Goal: Information Seeking & Learning: Learn about a topic

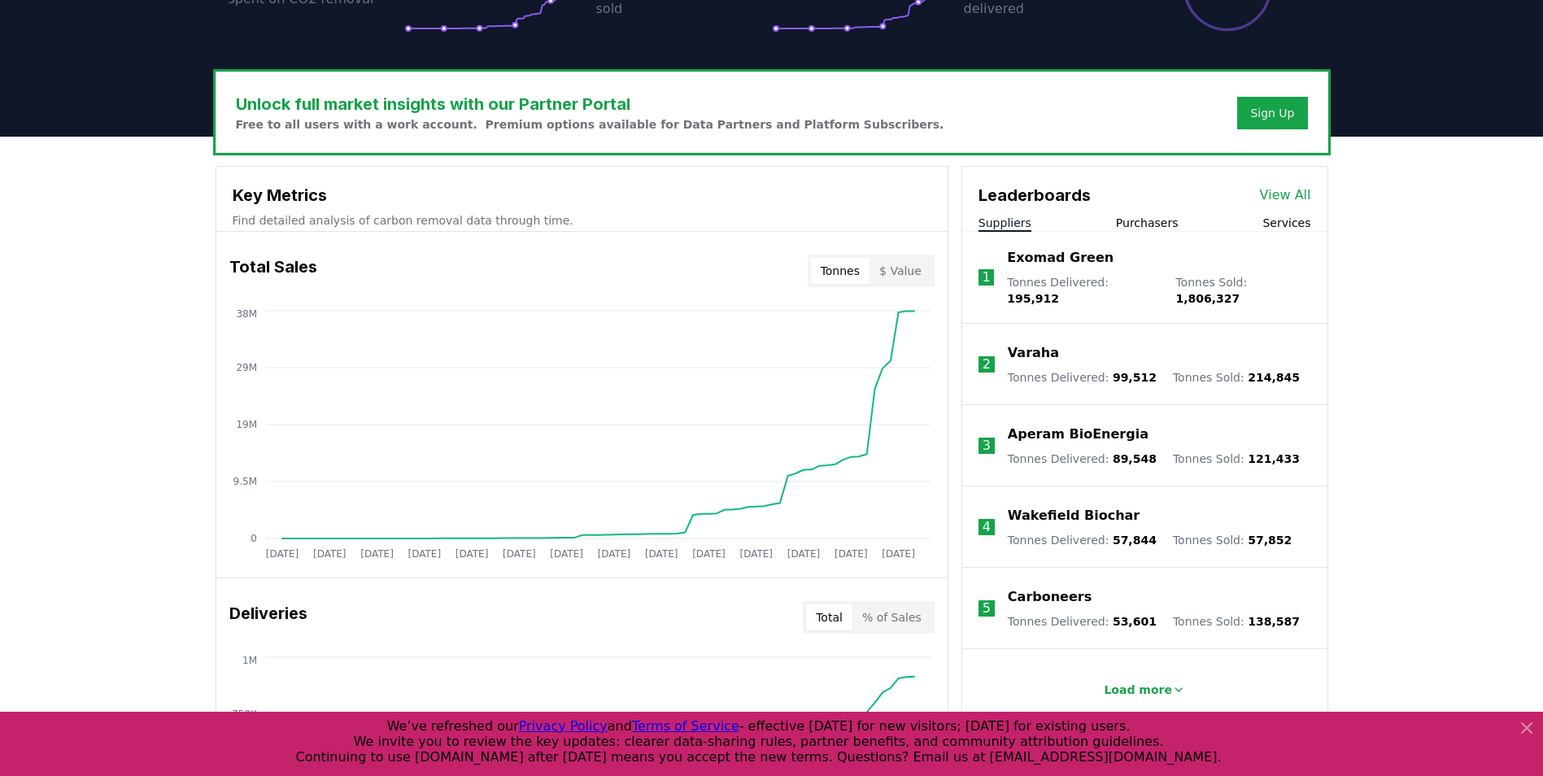
scroll to position [488, 0]
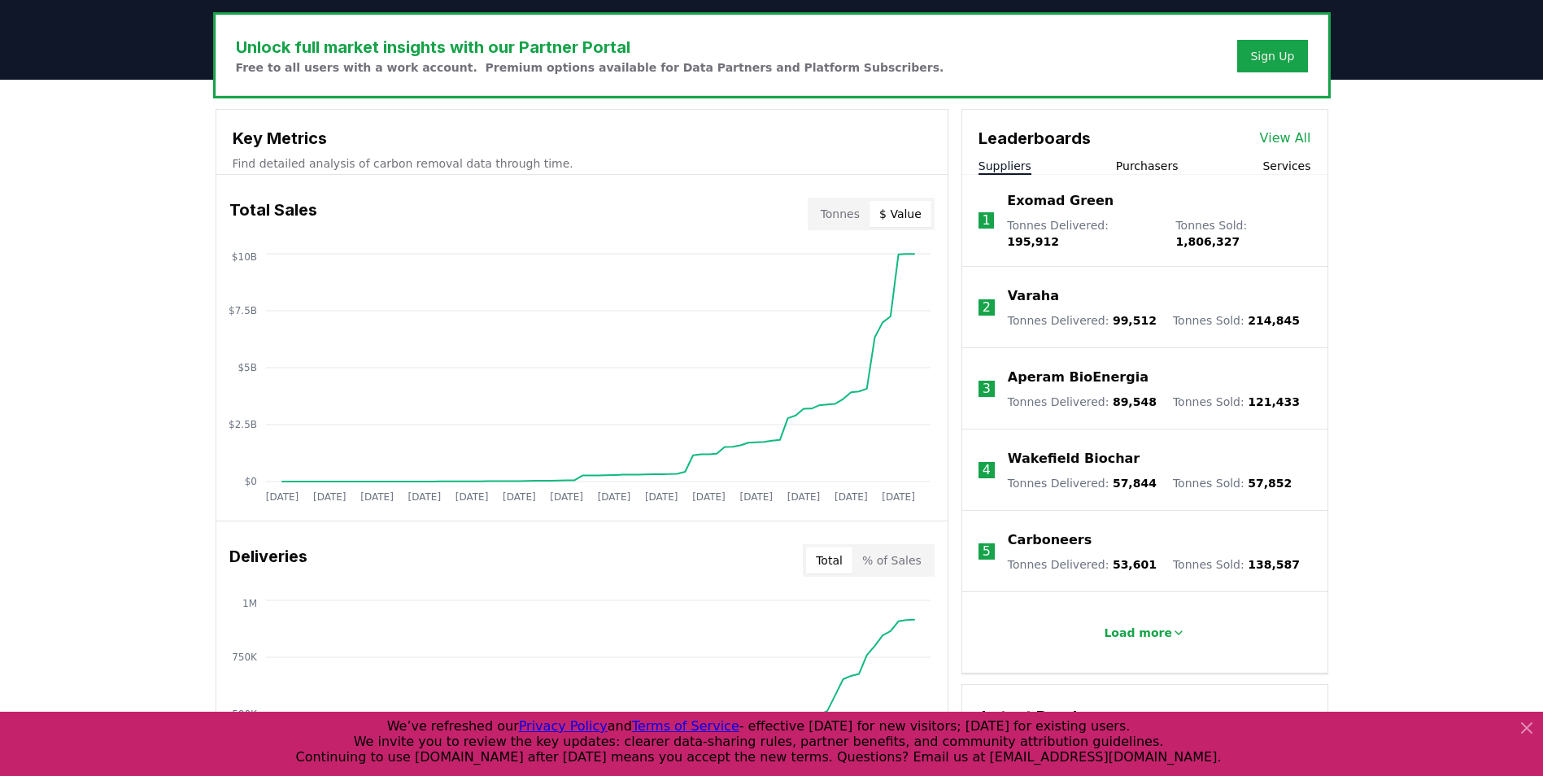
click at [905, 211] on button "$ Value" at bounding box center [901, 214] width 62 height 26
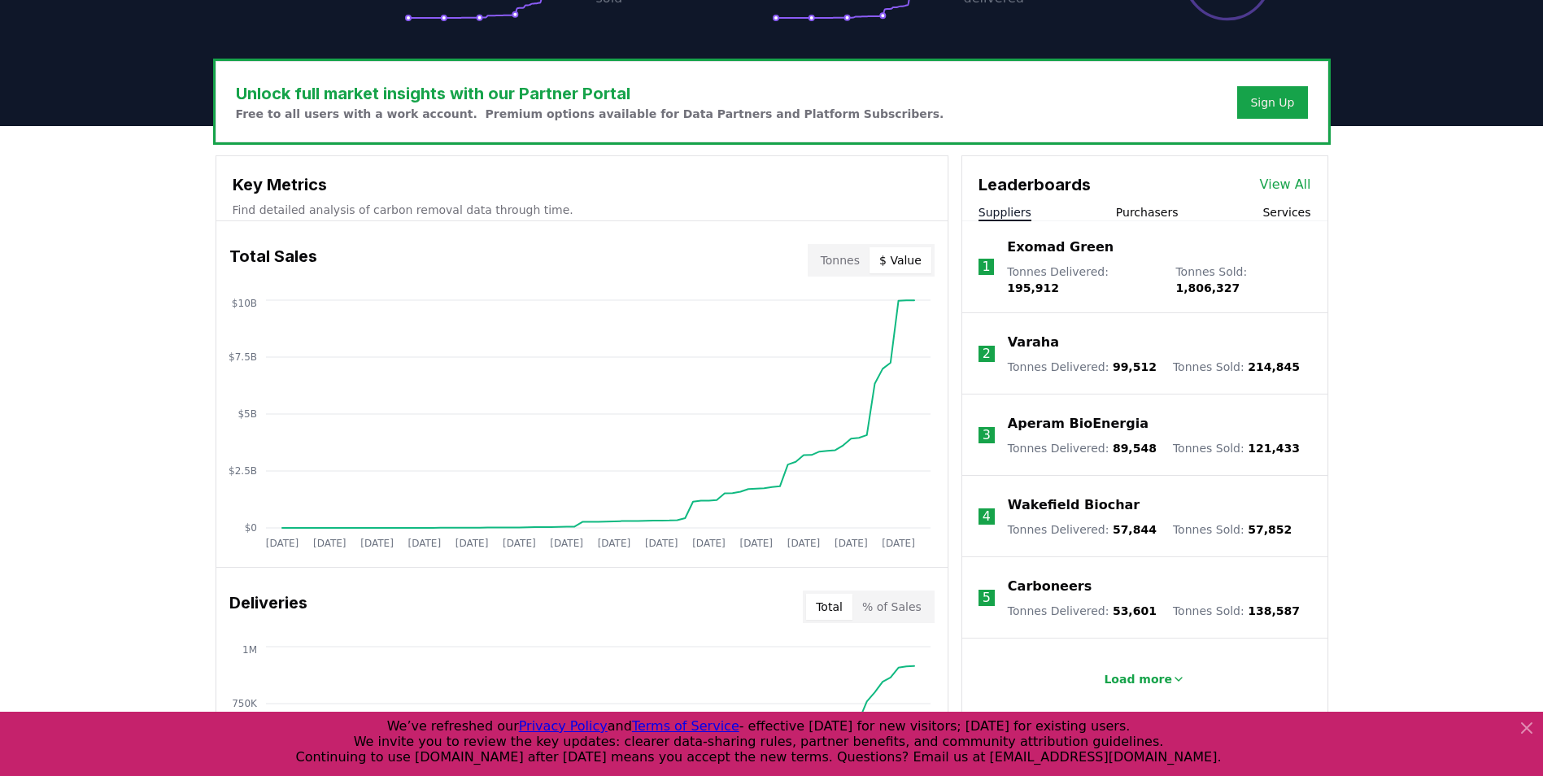
scroll to position [407, 0]
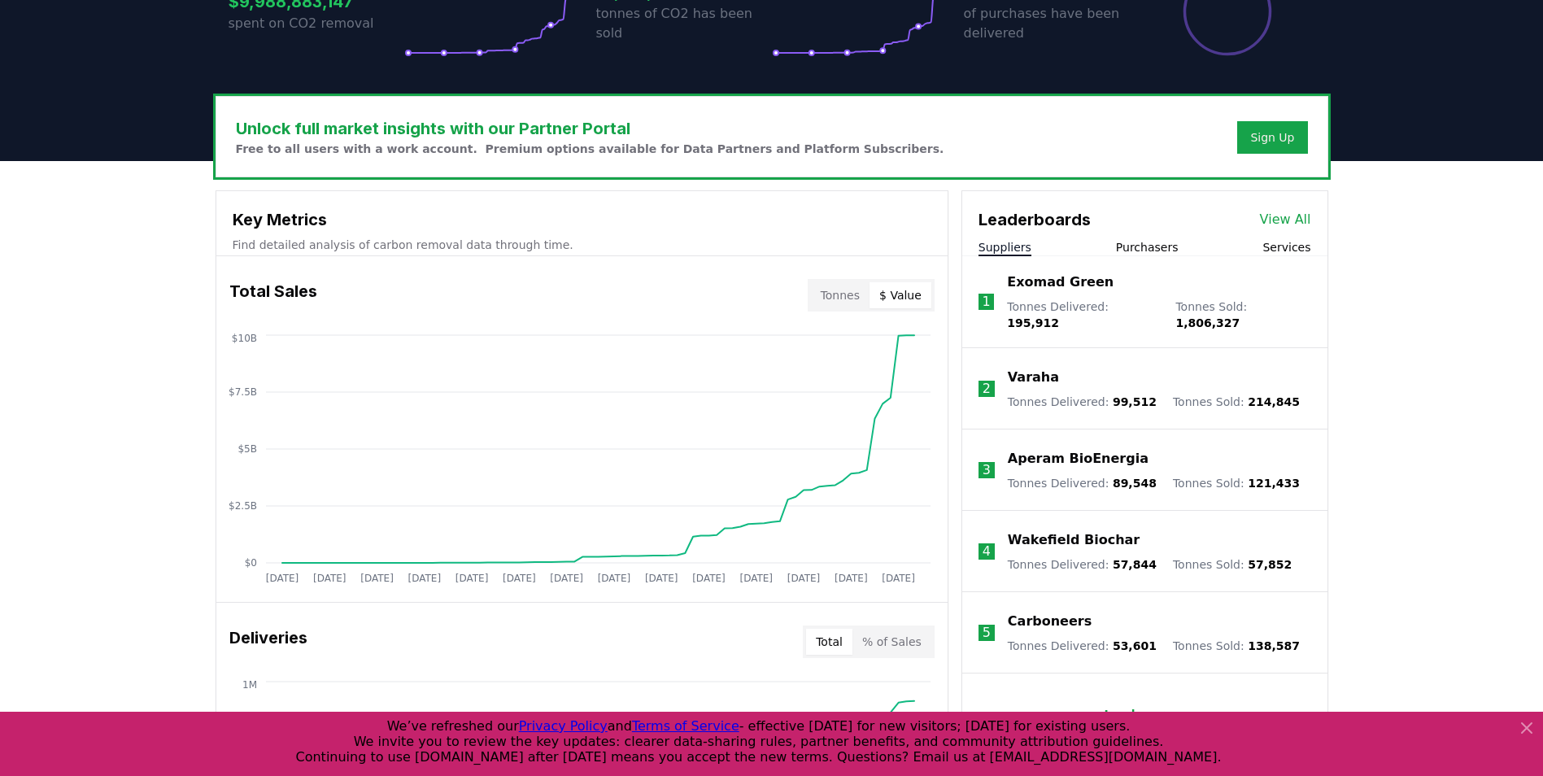
click at [1147, 250] on button "Purchasers" at bounding box center [1147, 247] width 63 height 16
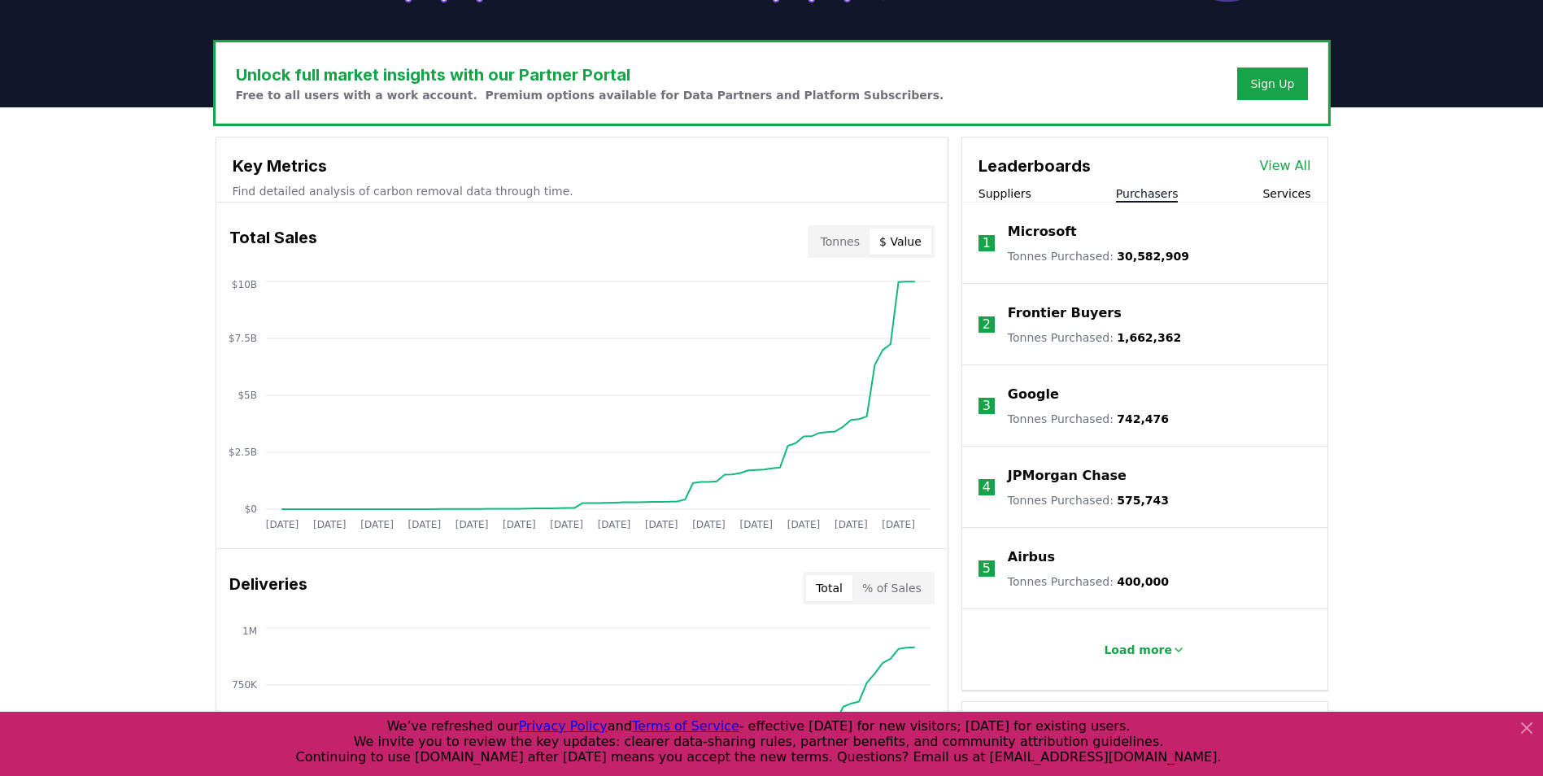
scroll to position [569, 0]
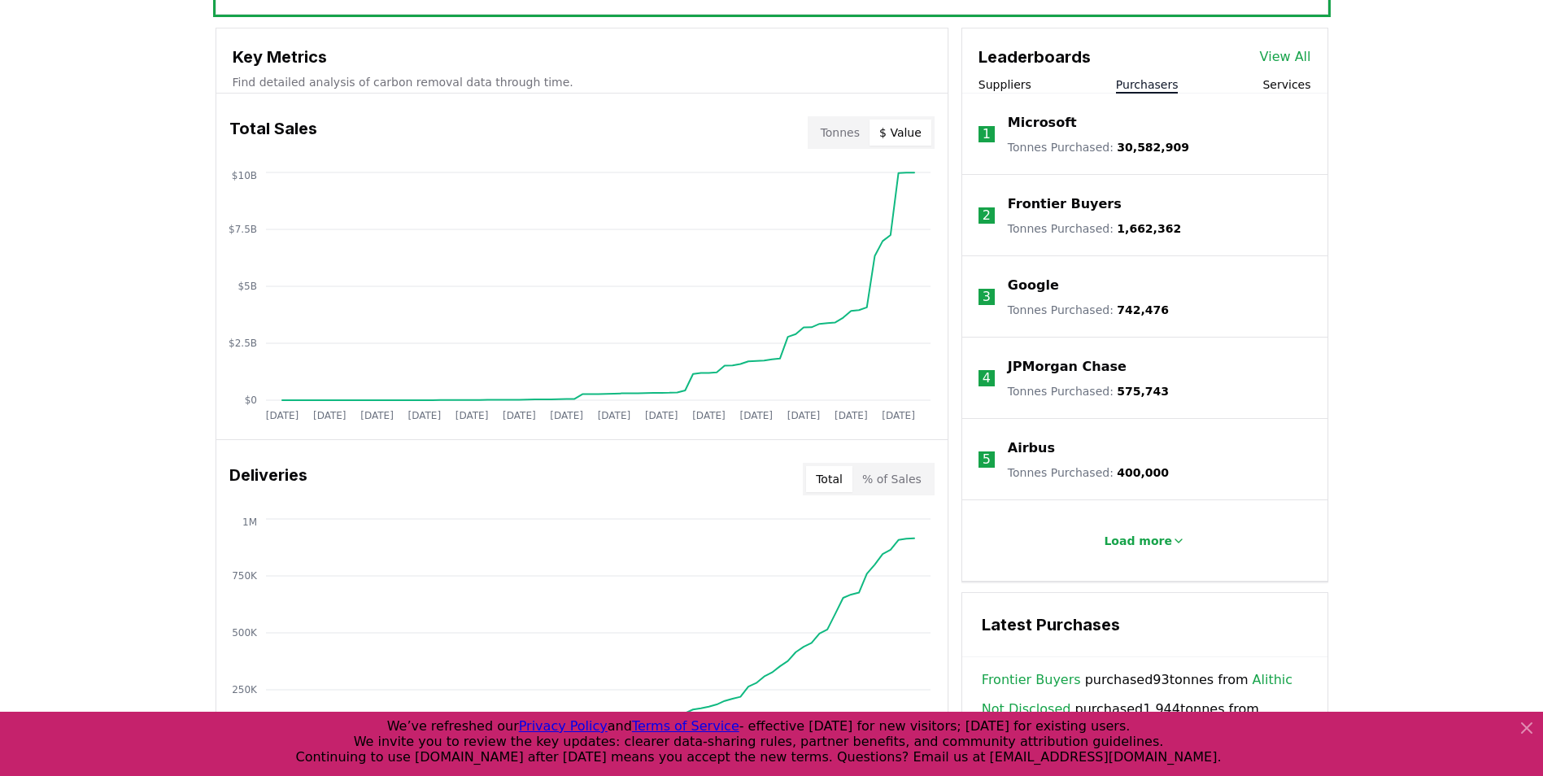
click at [1003, 131] on li "1 Microsoft Tonnes Purchased : 30,582,909" at bounding box center [1144, 134] width 365 height 81
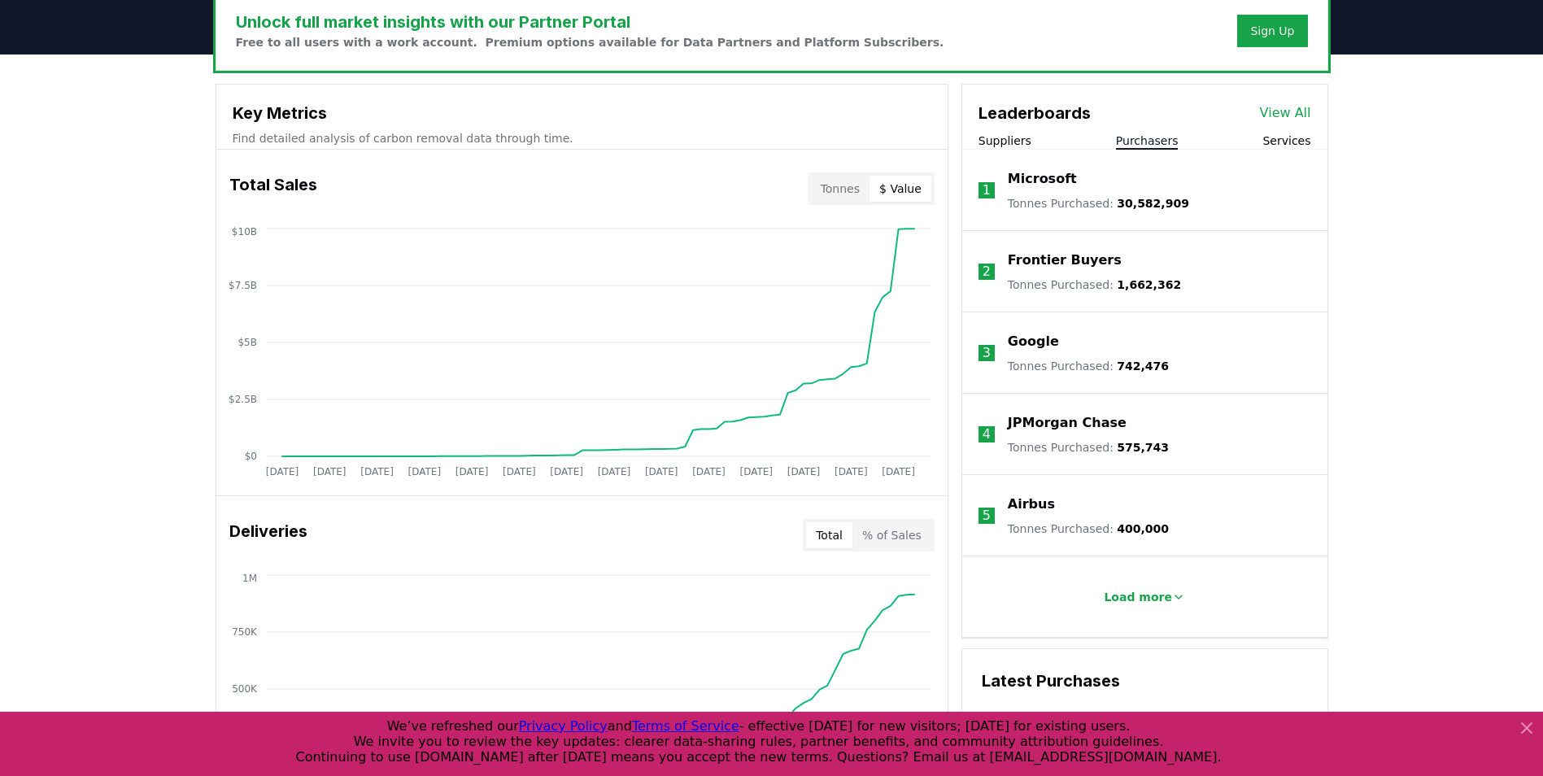
scroll to position [488, 0]
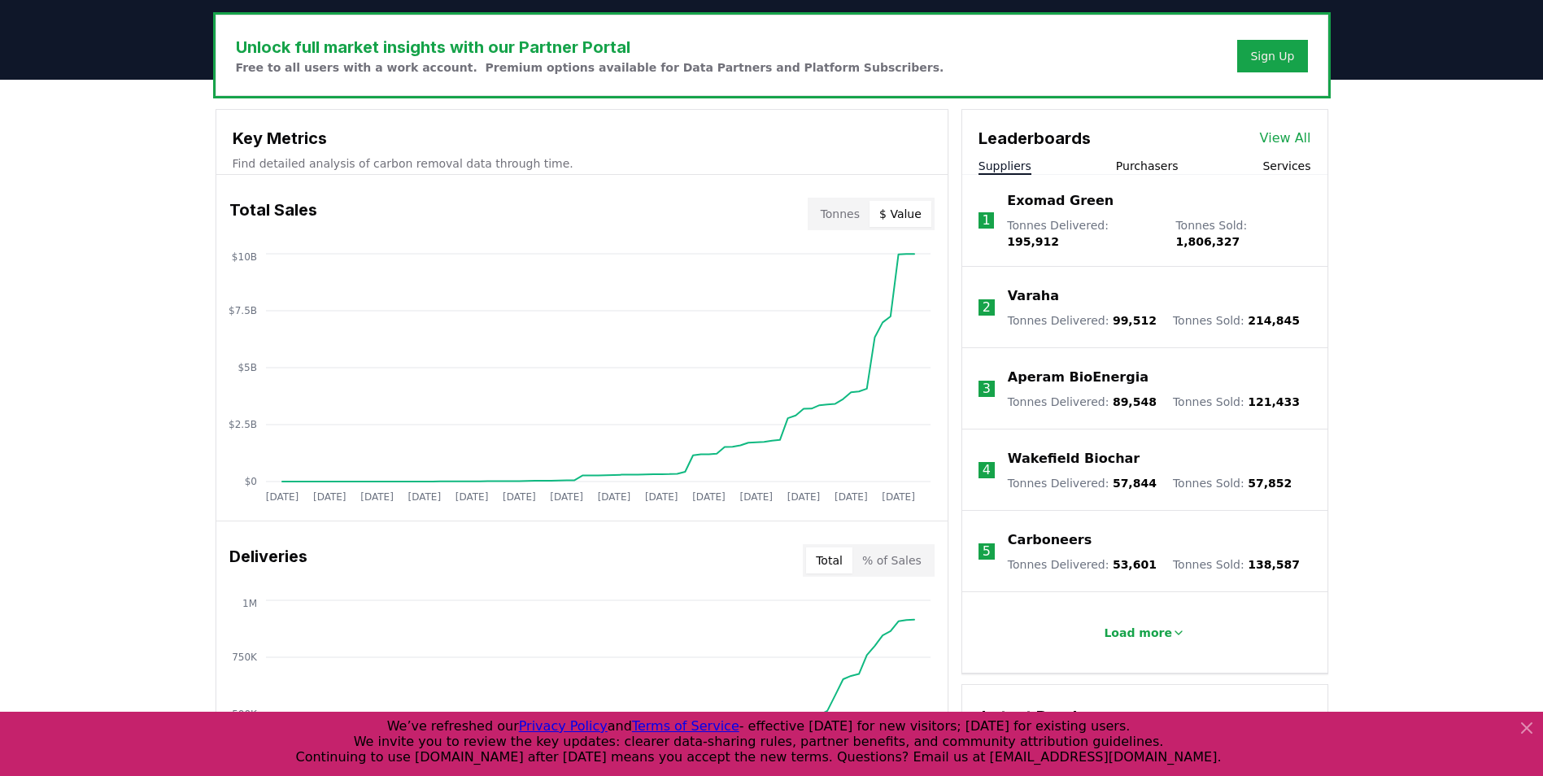
click at [1009, 169] on button "Suppliers" at bounding box center [1005, 166] width 53 height 16
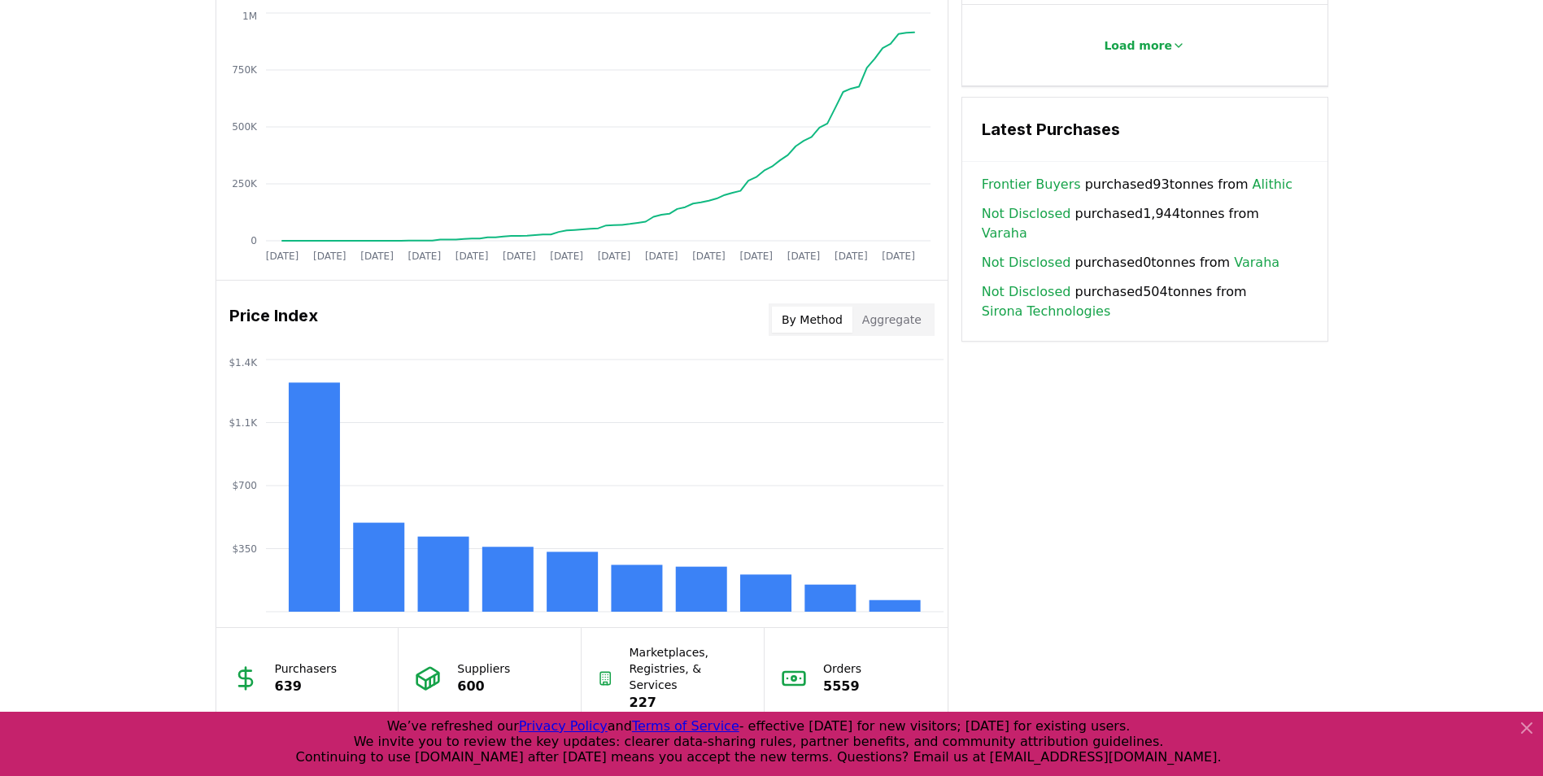
scroll to position [1139, 0]
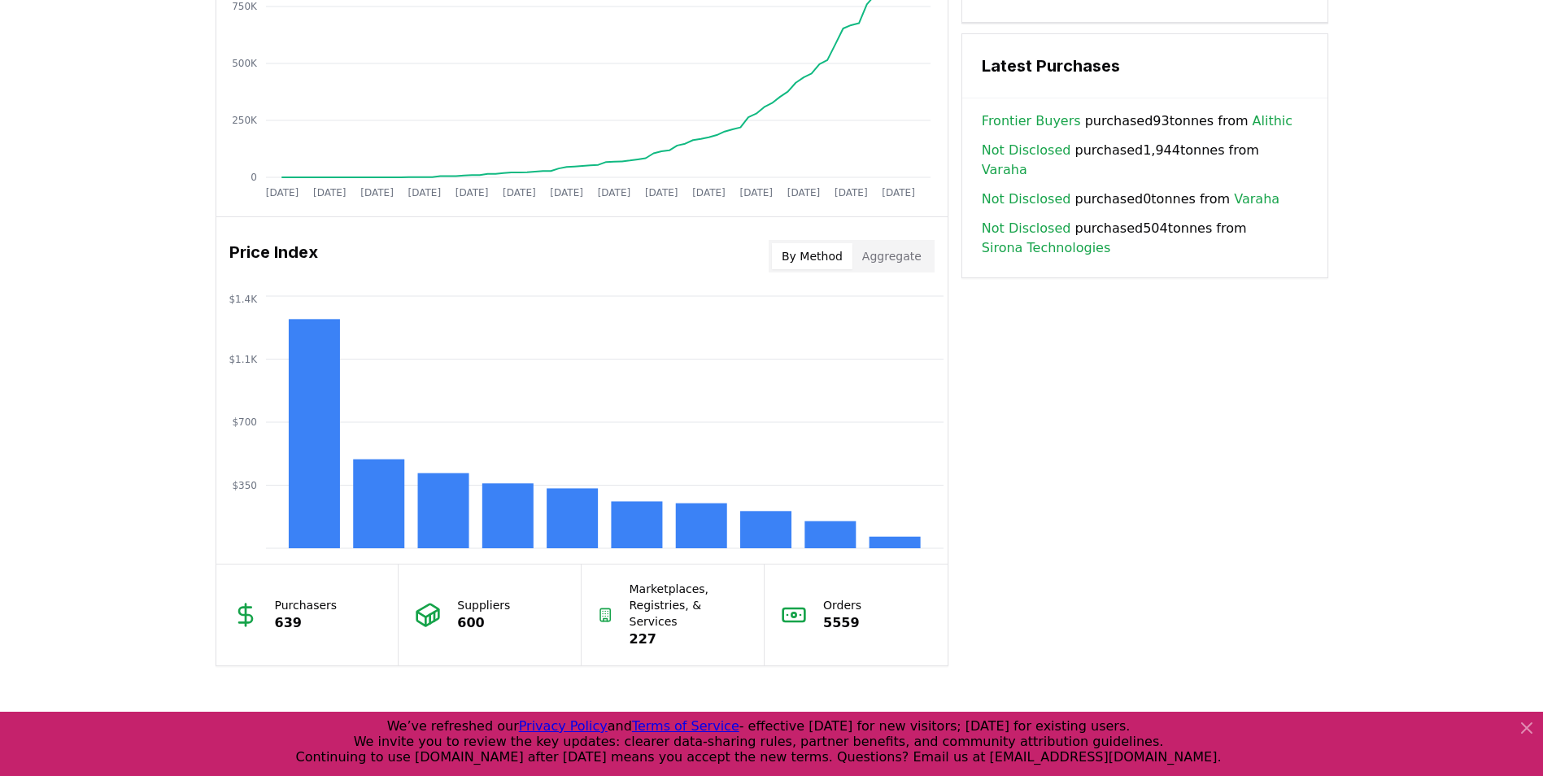
click at [896, 250] on button "Aggregate" at bounding box center [891, 256] width 79 height 26
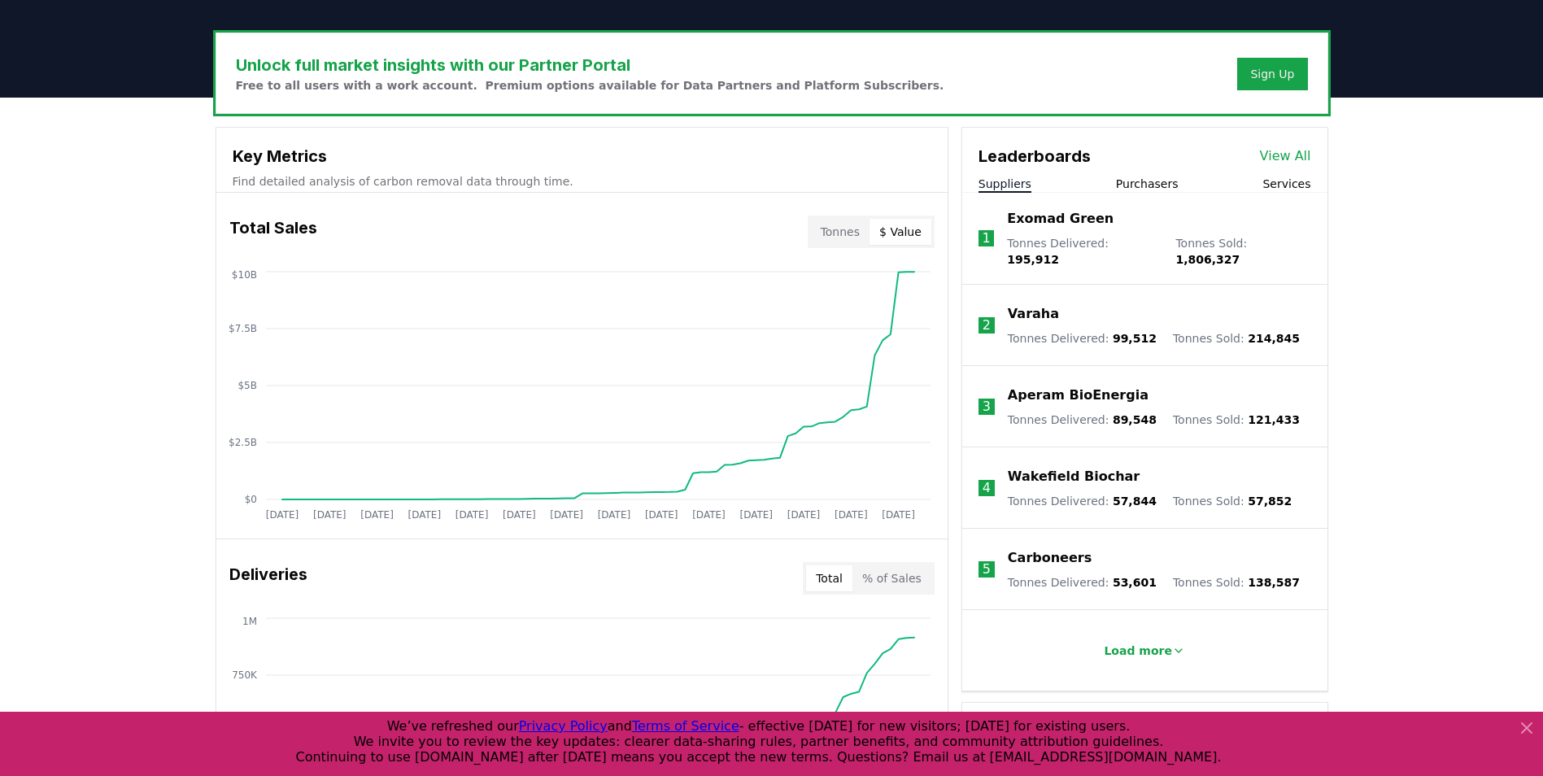
scroll to position [443, 0]
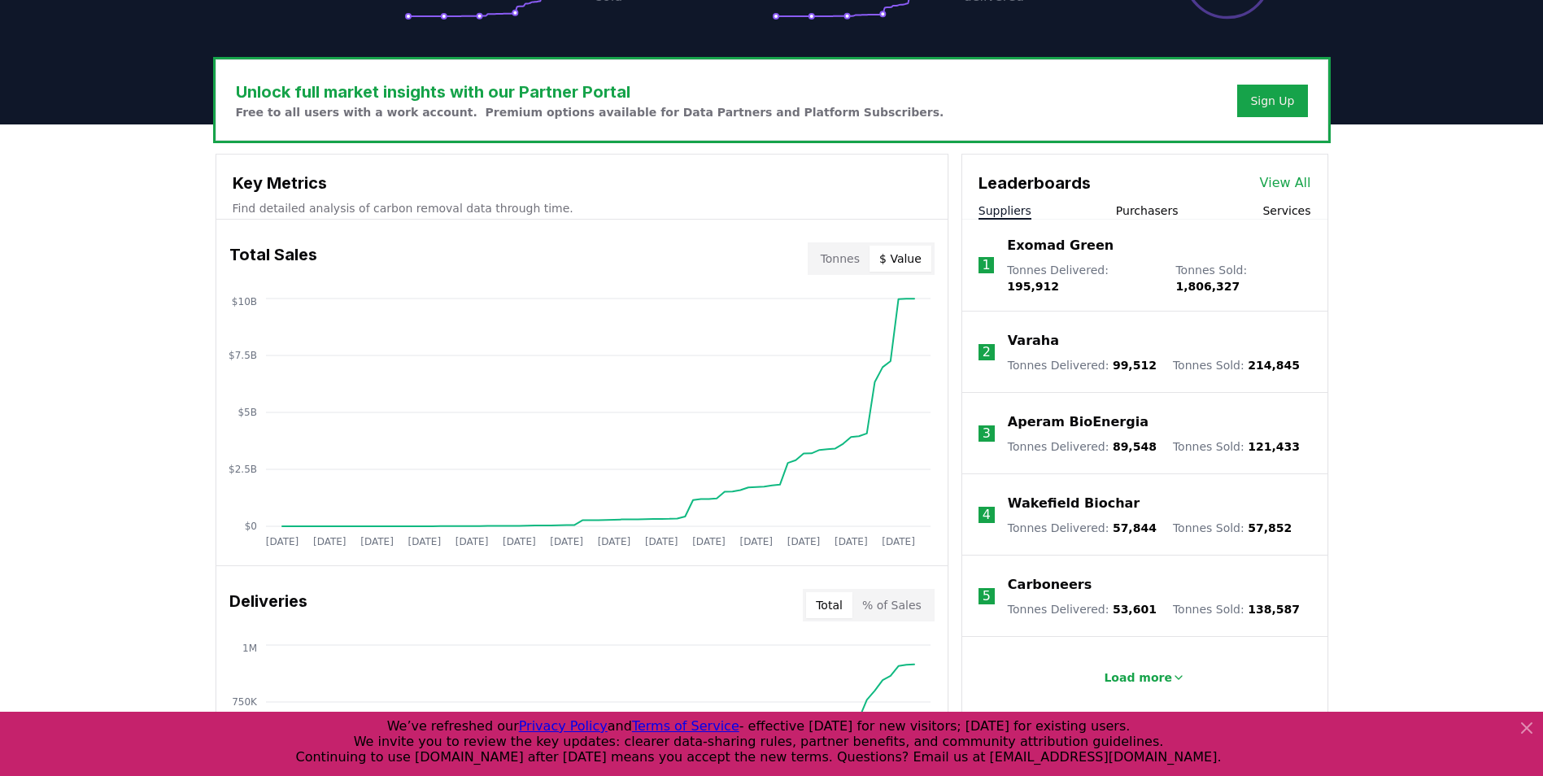
click at [1053, 250] on p "Exomad Green" at bounding box center [1060, 246] width 107 height 20
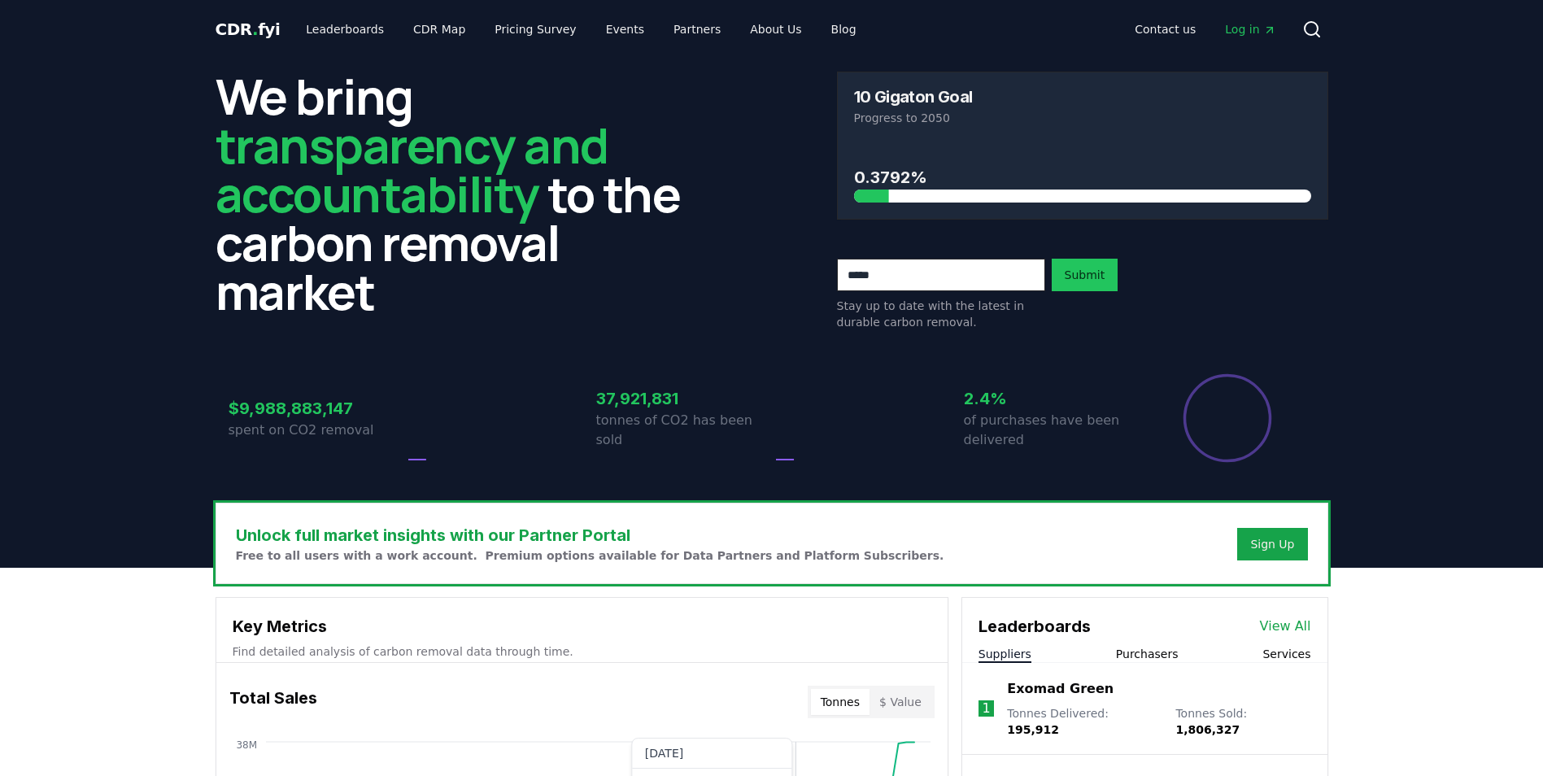
scroll to position [443, 0]
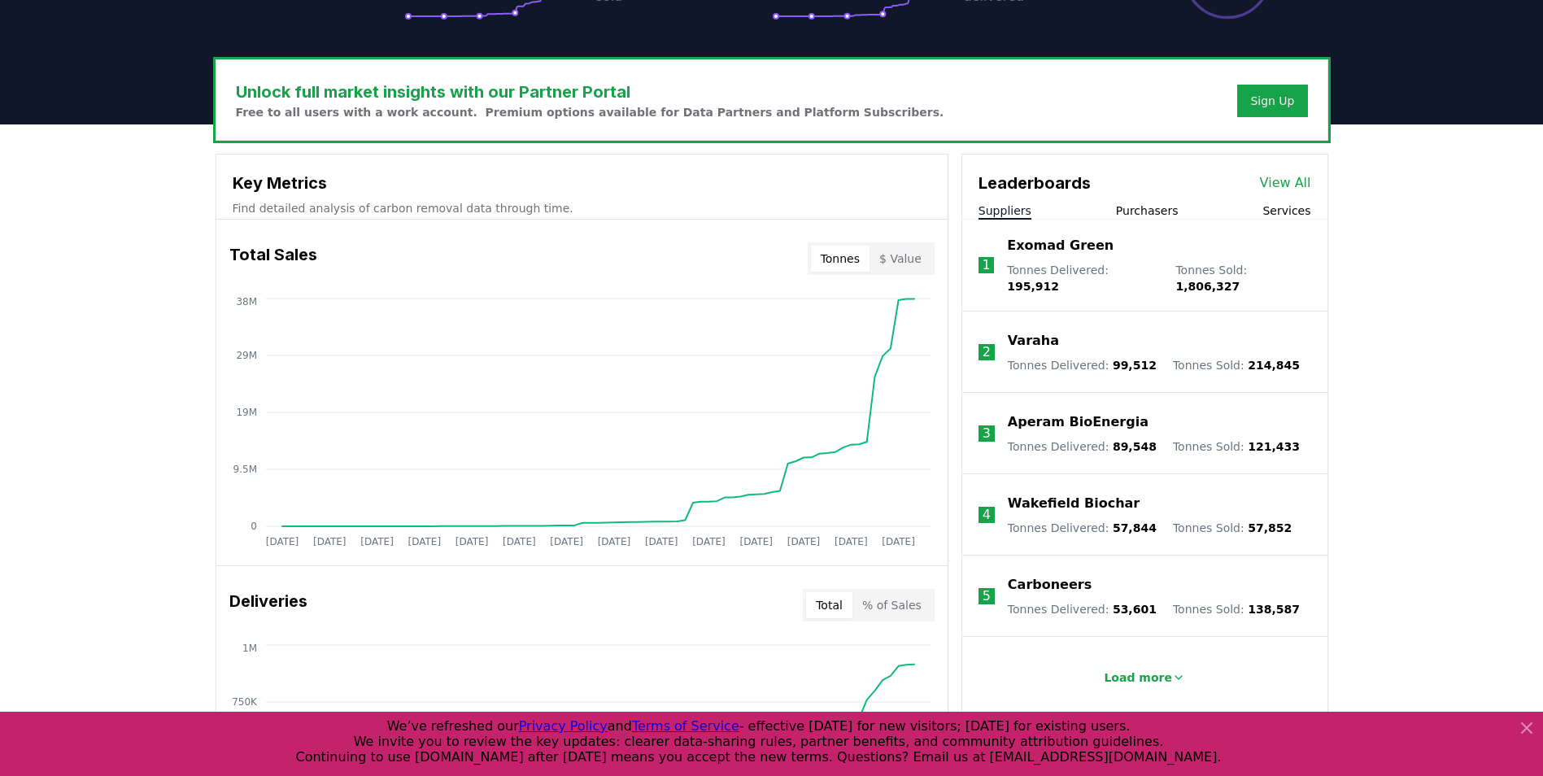
click at [1025, 331] on p "Varaha" at bounding box center [1033, 341] width 51 height 20
